Goal: Information Seeking & Learning: Learn about a topic

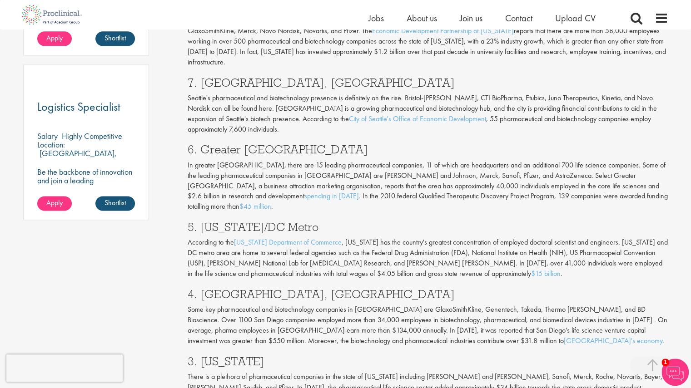
scroll to position [647, 0]
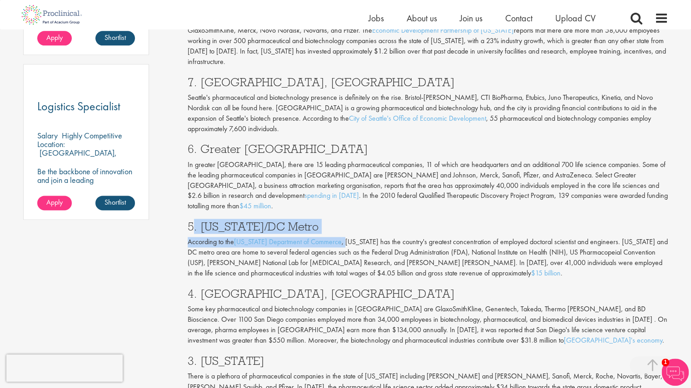
drag, startPoint x: 193, startPoint y: 177, endPoint x: 342, endPoint y: 188, distance: 149.3
click at [342, 188] on div "Looking for a job in the pharmaceutical and biotechnology industries or a regul…" at bounding box center [428, 205] width 494 height 927
click at [374, 221] on h3 "5. [US_STATE]/DC Metro" at bounding box center [428, 227] width 480 height 12
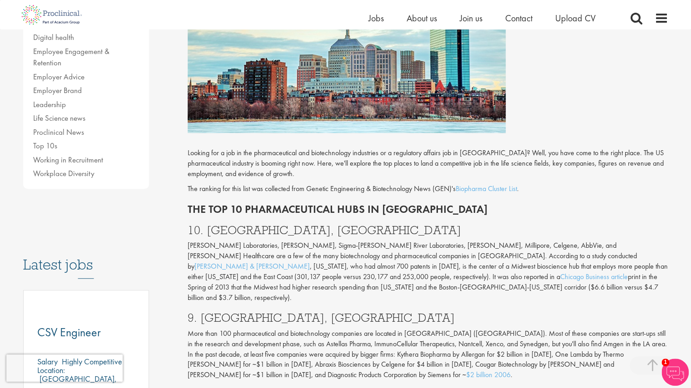
scroll to position [267, 0]
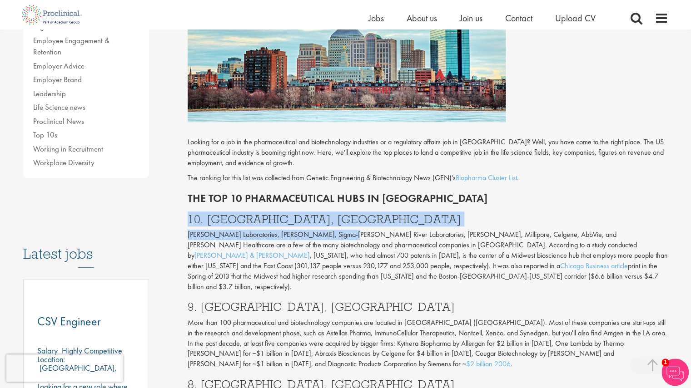
drag, startPoint x: 187, startPoint y: 191, endPoint x: 330, endPoint y: 202, distance: 143.0
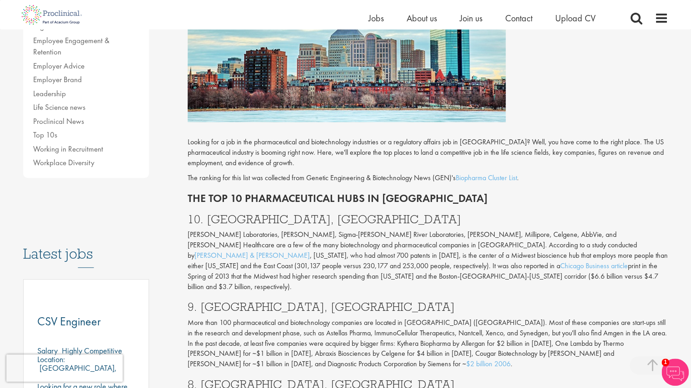
click at [298, 193] on h2 "The Top 10 Pharmaceutical hubs in [GEOGRAPHIC_DATA]" at bounding box center [428, 199] width 480 height 12
click at [450, 230] on p "[PERSON_NAME] Laboratories, [PERSON_NAME], Sigma-[PERSON_NAME] River Laboratori…" at bounding box center [428, 261] width 480 height 62
drag, startPoint x: 450, startPoint y: 210, endPoint x: 462, endPoint y: 211, distance: 11.4
click at [462, 230] on p "[PERSON_NAME] Laboratories, [PERSON_NAME], Sigma-[PERSON_NAME] River Laboratori…" at bounding box center [428, 261] width 480 height 62
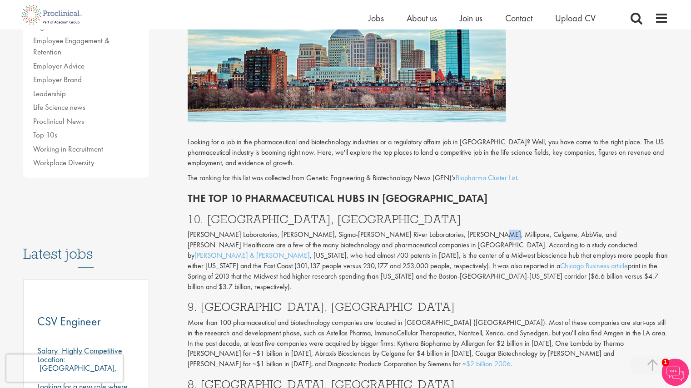
click at [462, 230] on p "[PERSON_NAME] Laboratories, [PERSON_NAME], Sigma-[PERSON_NAME] River Laboratori…" at bounding box center [428, 261] width 480 height 62
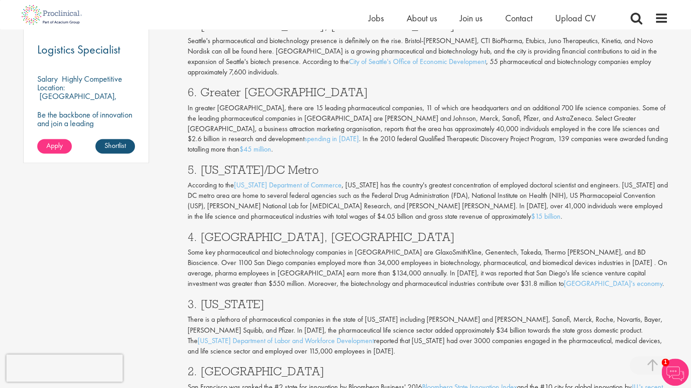
scroll to position [704, 0]
drag, startPoint x: 416, startPoint y: 139, endPoint x: 615, endPoint y: 145, distance: 199.4
click at [615, 180] on p "According to the [US_STATE] Department of Commerce , [US_STATE] has the country…" at bounding box center [428, 200] width 480 height 41
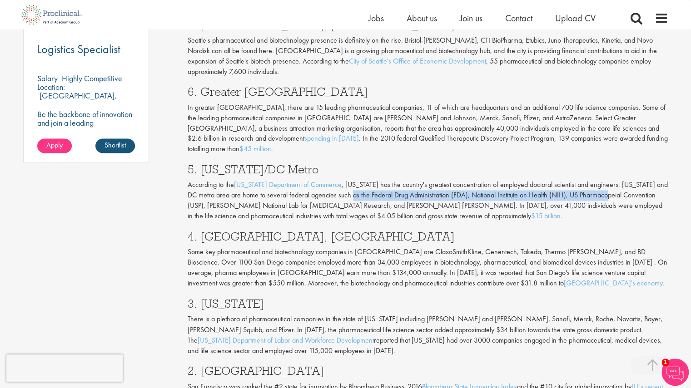
drag, startPoint x: 349, startPoint y: 148, endPoint x: 607, endPoint y: 151, distance: 258.4
click at [607, 180] on p "According to the [US_STATE] Department of Commerce , [US_STATE] has the country…" at bounding box center [428, 200] width 480 height 41
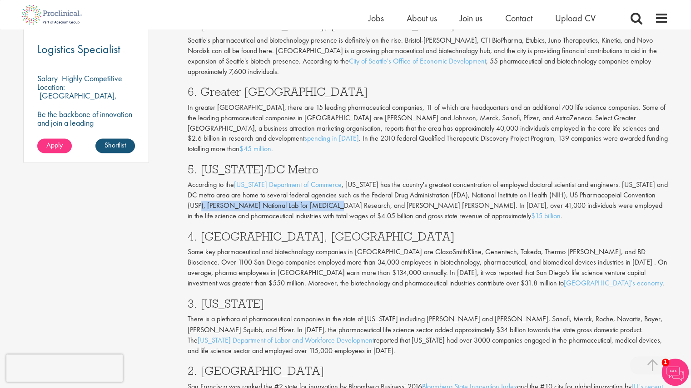
drag, startPoint x: 190, startPoint y: 163, endPoint x: 314, endPoint y: 163, distance: 124.0
click at [314, 180] on p "According to the [US_STATE] Department of Commerce , [US_STATE] has the country…" at bounding box center [428, 200] width 480 height 41
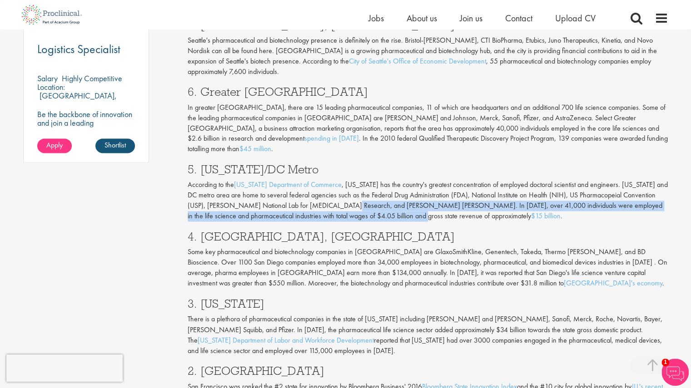
drag, startPoint x: 334, startPoint y: 164, endPoint x: 364, endPoint y: 166, distance: 30.0
click at [364, 180] on p "According to the [US_STATE] Department of Commerce , [US_STATE] has the country…" at bounding box center [428, 200] width 480 height 41
click at [366, 180] on p "According to the [US_STATE] Department of Commerce , [US_STATE] has the country…" at bounding box center [428, 200] width 480 height 41
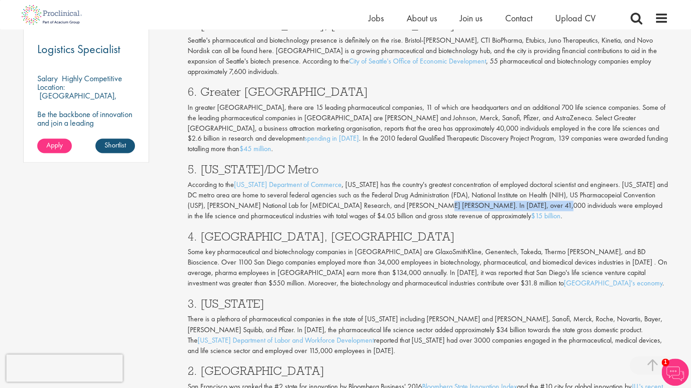
drag, startPoint x: 406, startPoint y: 160, endPoint x: 514, endPoint y: 163, distance: 108.1
click at [514, 180] on p "According to the [US_STATE] Department of Commerce , [US_STATE] has the country…" at bounding box center [428, 200] width 480 height 41
